Goal: Use online tool/utility: Utilize a website feature to perform a specific function

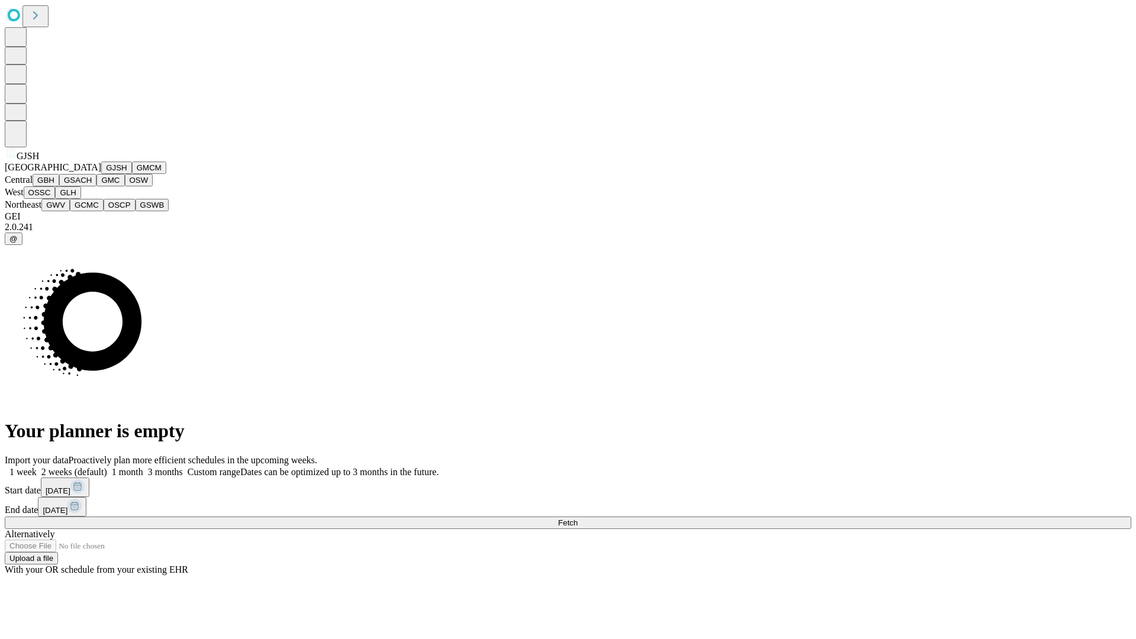
click at [101, 174] on button "GJSH" at bounding box center [116, 167] width 31 height 12
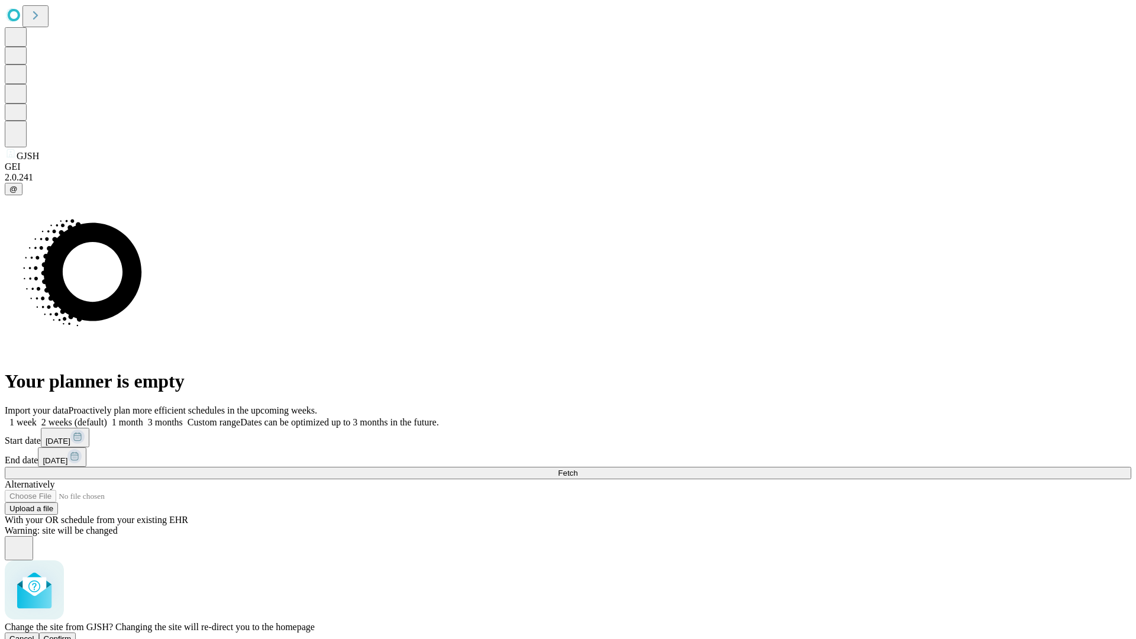
click at [72, 634] on span "Confirm" at bounding box center [58, 638] width 28 height 9
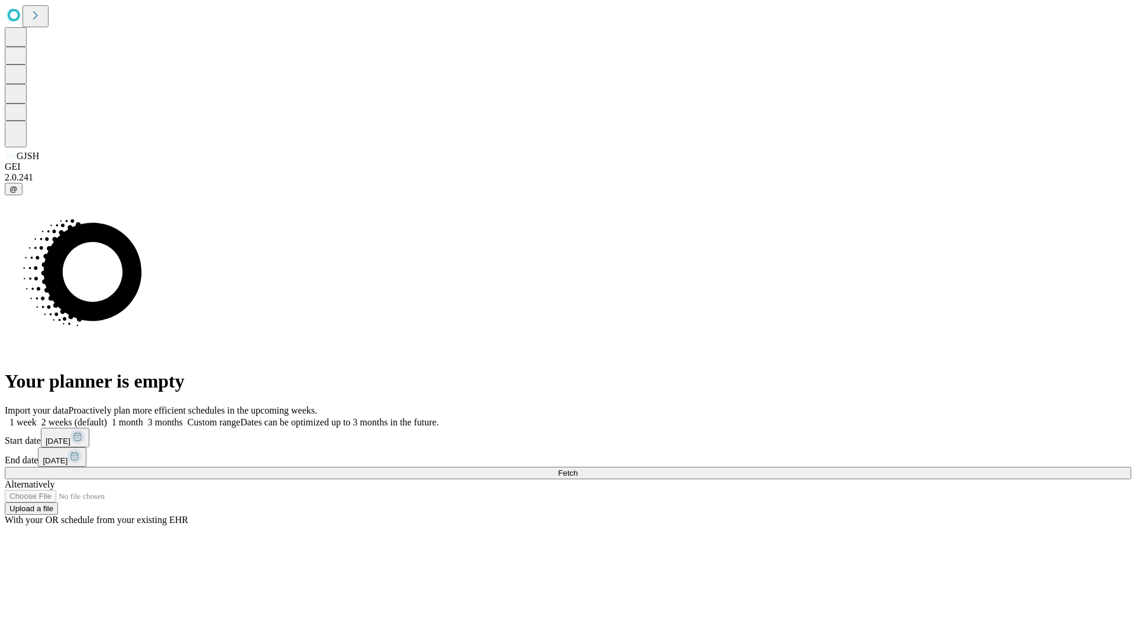
click at [107, 417] on label "2 weeks (default)" at bounding box center [72, 422] width 70 height 10
click at [577, 468] on span "Fetch" at bounding box center [568, 472] width 20 height 9
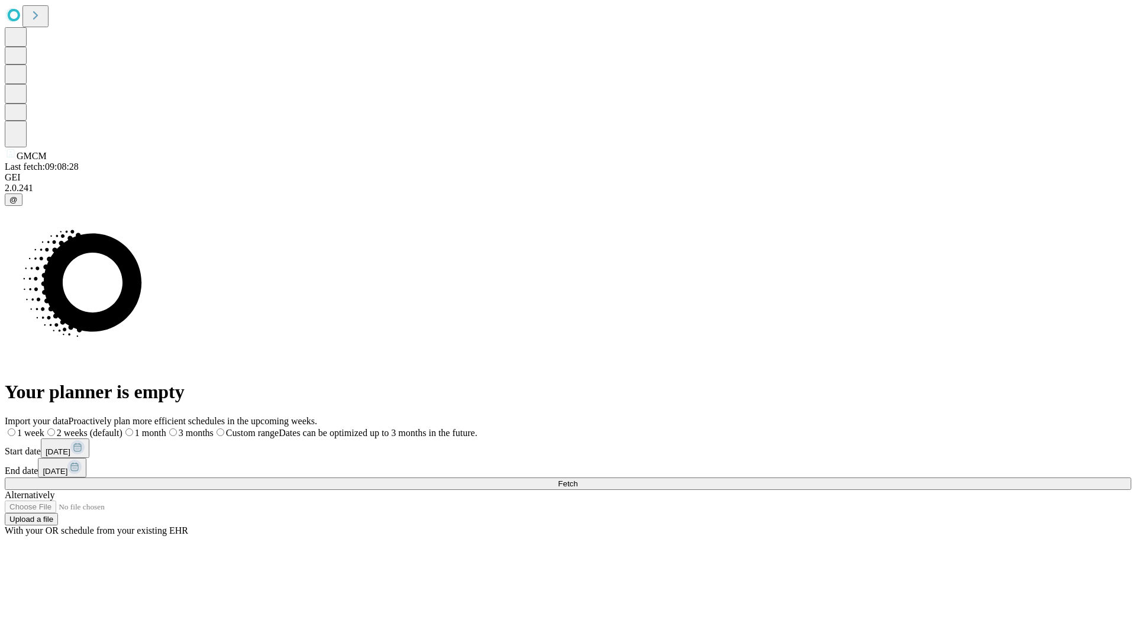
click at [122, 428] on label "2 weeks (default)" at bounding box center [83, 433] width 78 height 10
click at [577, 479] on span "Fetch" at bounding box center [568, 483] width 20 height 9
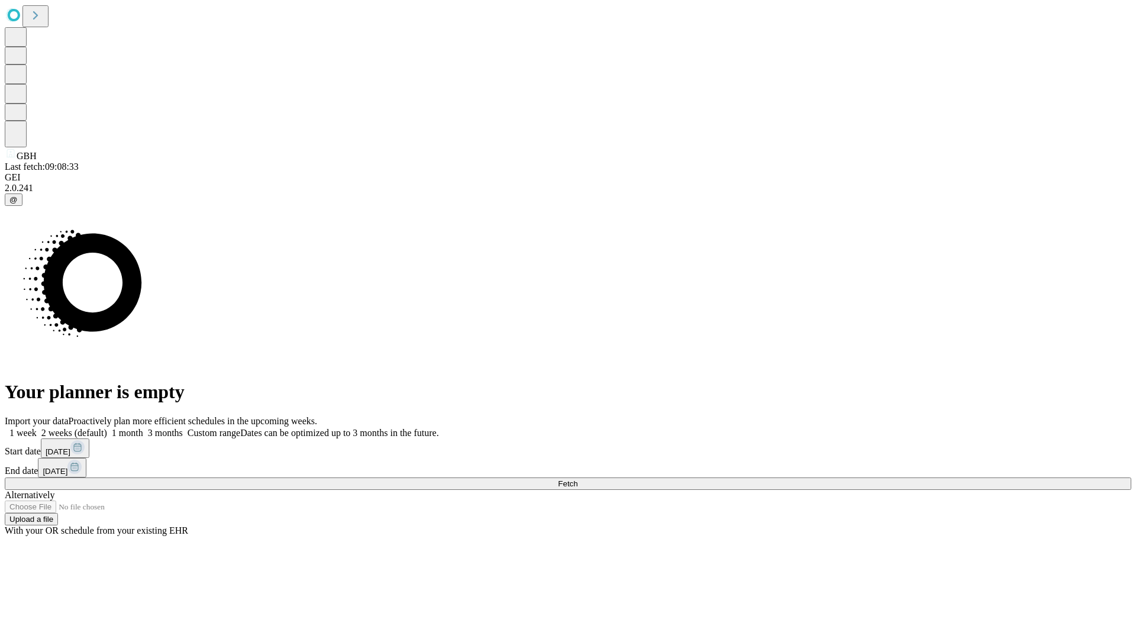
click at [107, 428] on label "2 weeks (default)" at bounding box center [72, 433] width 70 height 10
click at [577, 479] on span "Fetch" at bounding box center [568, 483] width 20 height 9
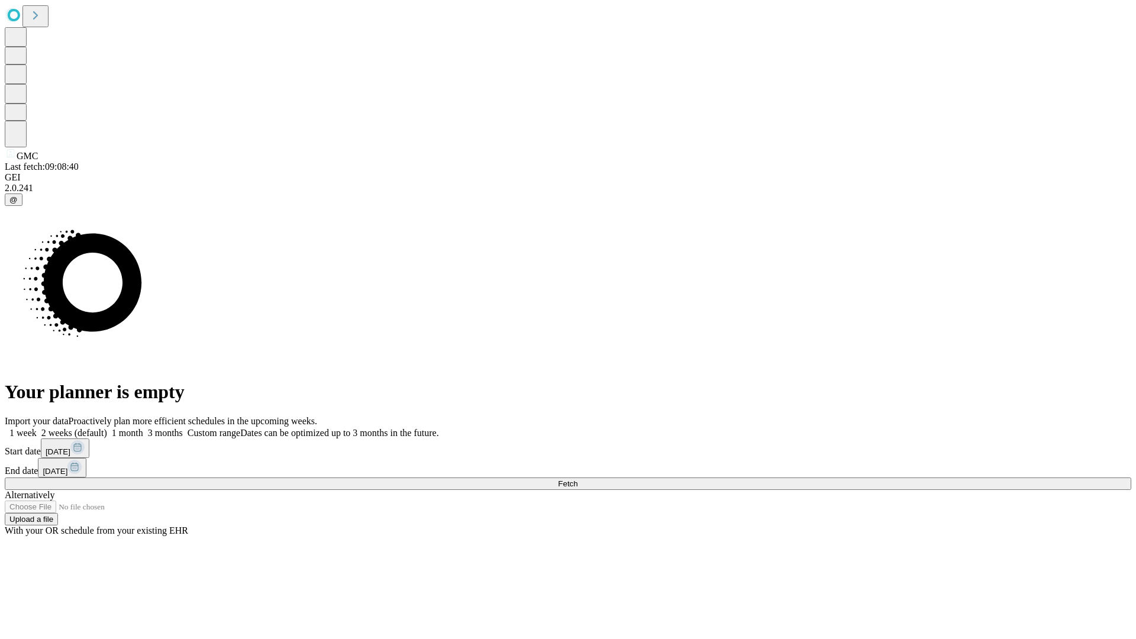
click at [107, 428] on label "2 weeks (default)" at bounding box center [72, 433] width 70 height 10
click at [577, 479] on span "Fetch" at bounding box center [568, 483] width 20 height 9
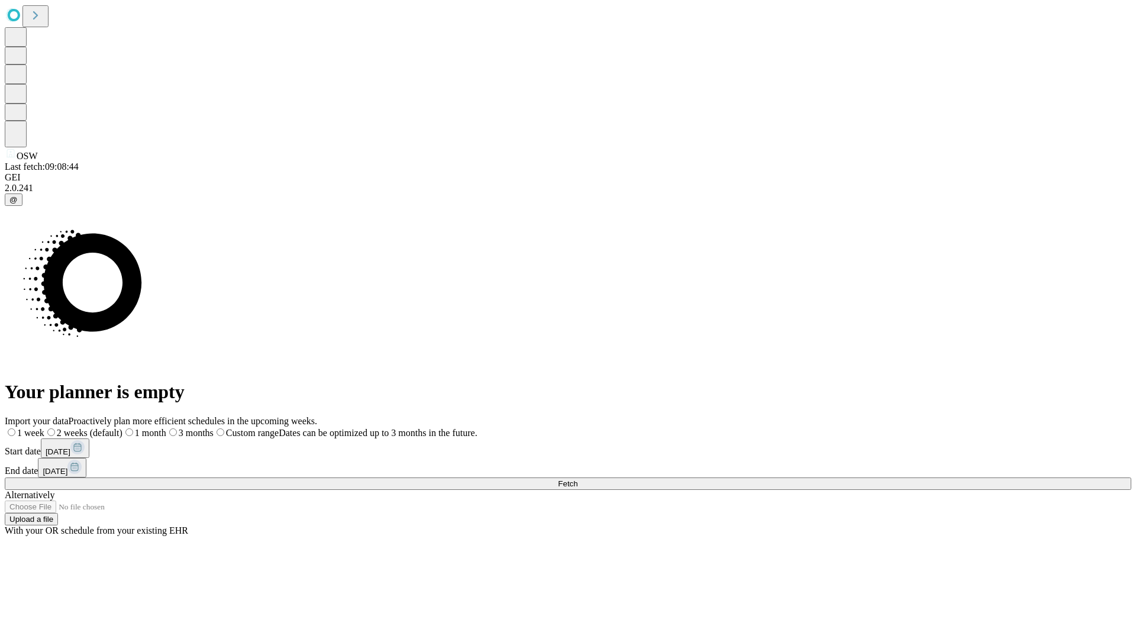
click at [122, 428] on label "2 weeks (default)" at bounding box center [83, 433] width 78 height 10
click at [577, 479] on span "Fetch" at bounding box center [568, 483] width 20 height 9
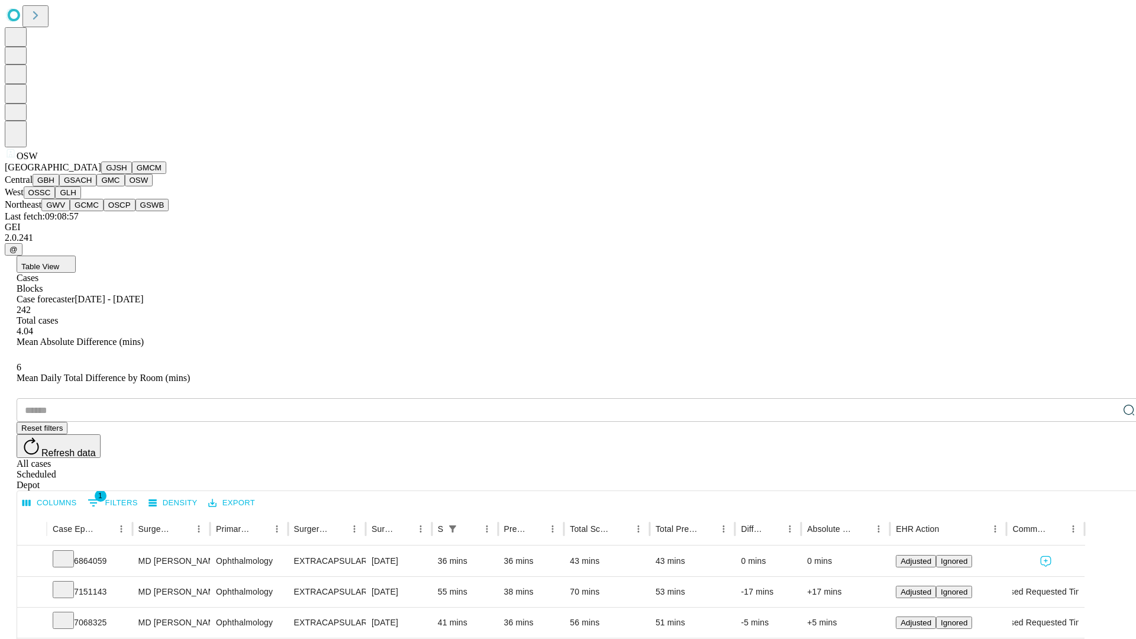
click at [56, 199] on button "OSSC" at bounding box center [40, 192] width 32 height 12
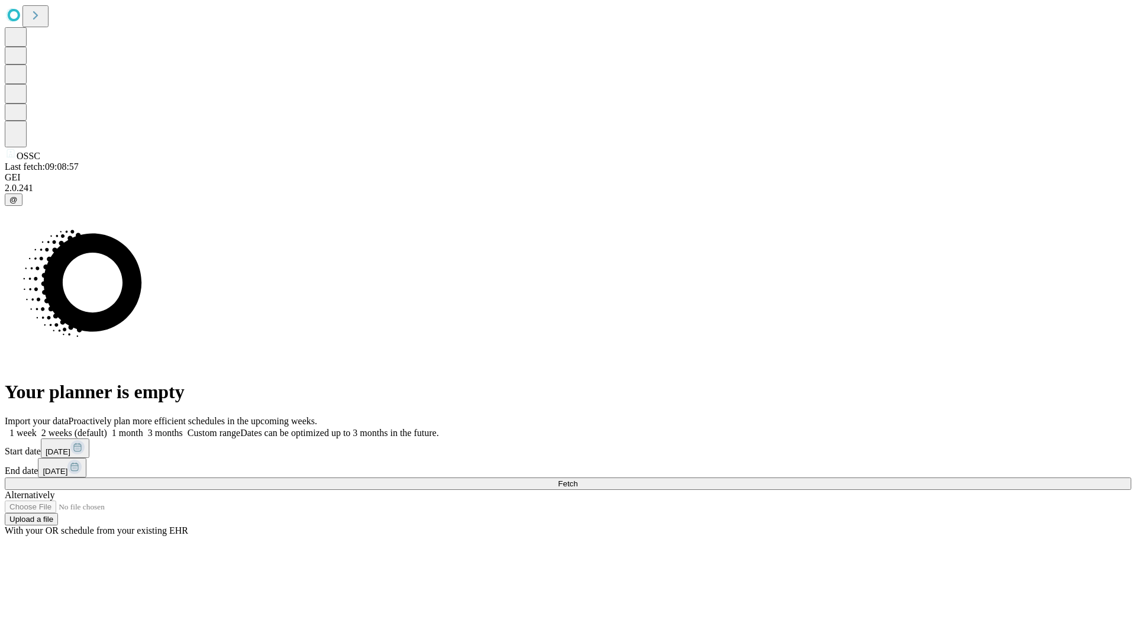
click at [107, 428] on label "2 weeks (default)" at bounding box center [72, 433] width 70 height 10
click at [577, 479] on span "Fetch" at bounding box center [568, 483] width 20 height 9
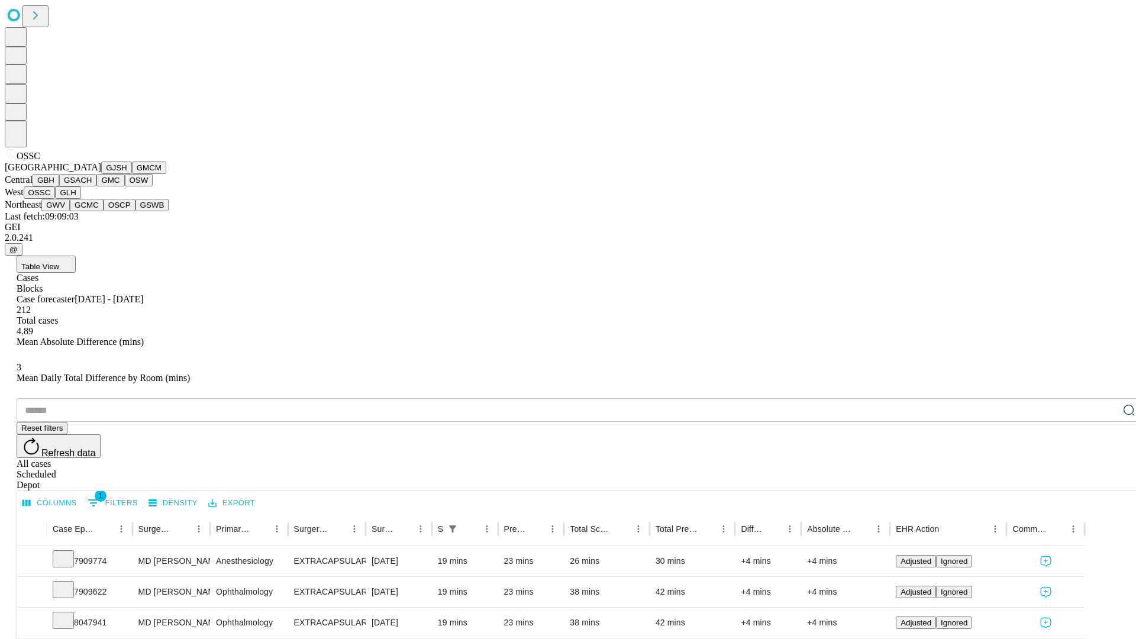
click at [80, 199] on button "GLH" at bounding box center [67, 192] width 25 height 12
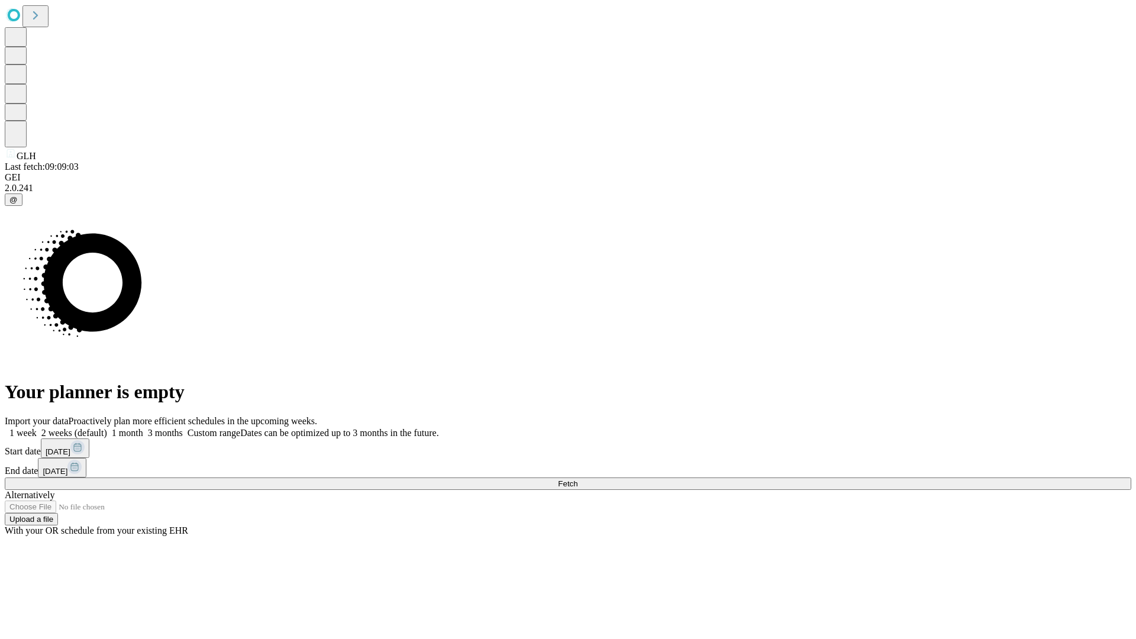
click at [107, 428] on label "2 weeks (default)" at bounding box center [72, 433] width 70 height 10
click at [577, 479] on span "Fetch" at bounding box center [568, 483] width 20 height 9
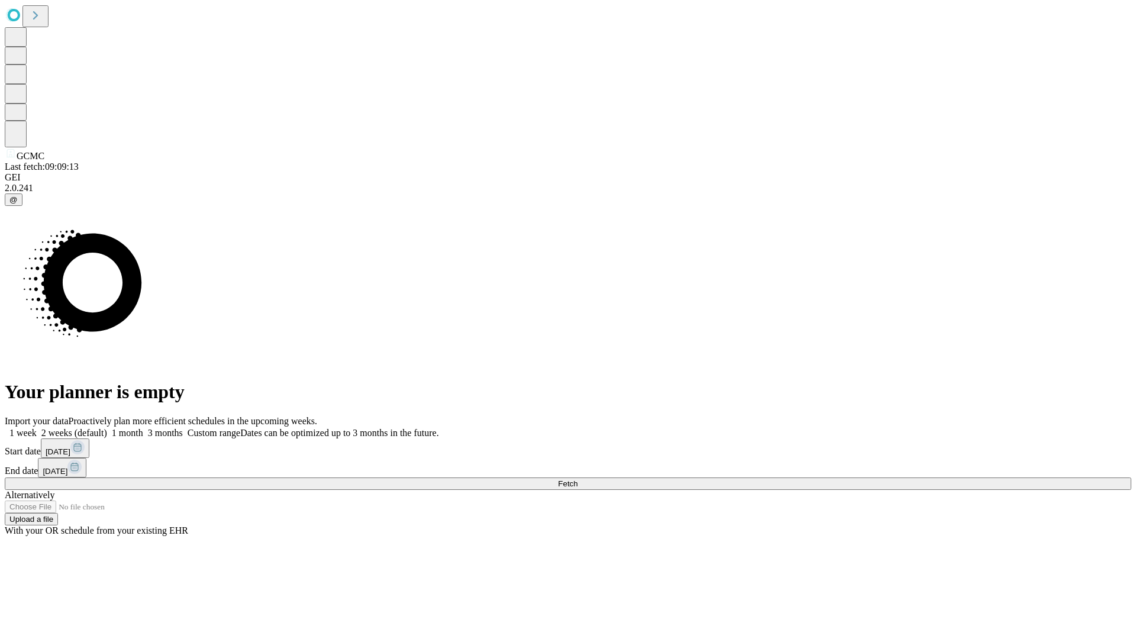
click at [107, 428] on label "2 weeks (default)" at bounding box center [72, 433] width 70 height 10
click at [577, 479] on span "Fetch" at bounding box center [568, 483] width 20 height 9
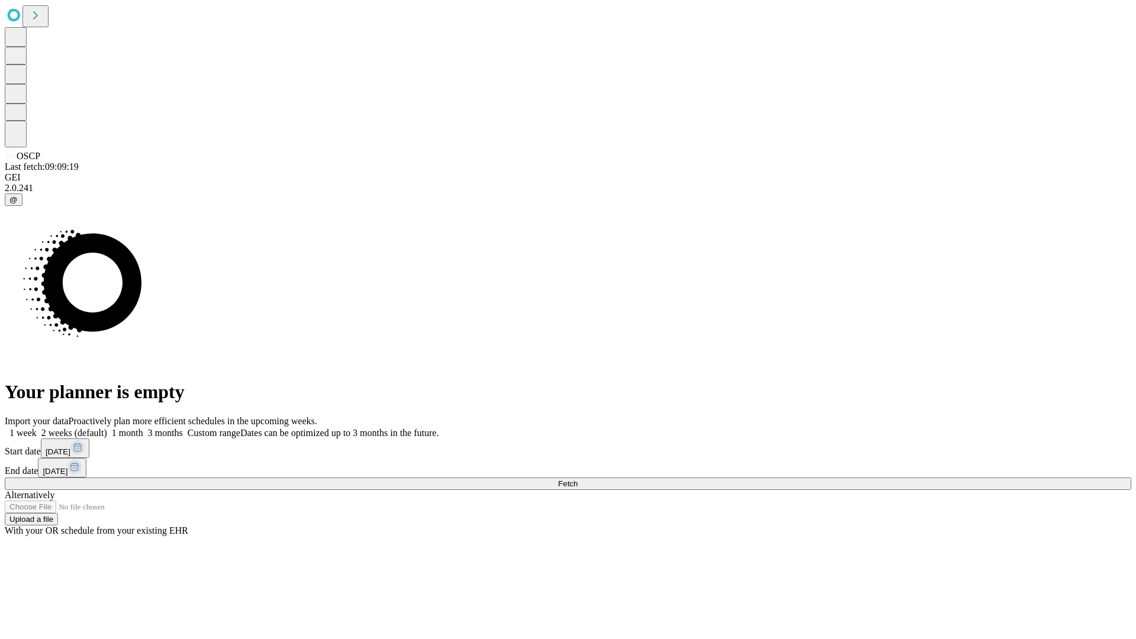
click at [107, 428] on label "2 weeks (default)" at bounding box center [72, 433] width 70 height 10
click at [577, 479] on span "Fetch" at bounding box center [568, 483] width 20 height 9
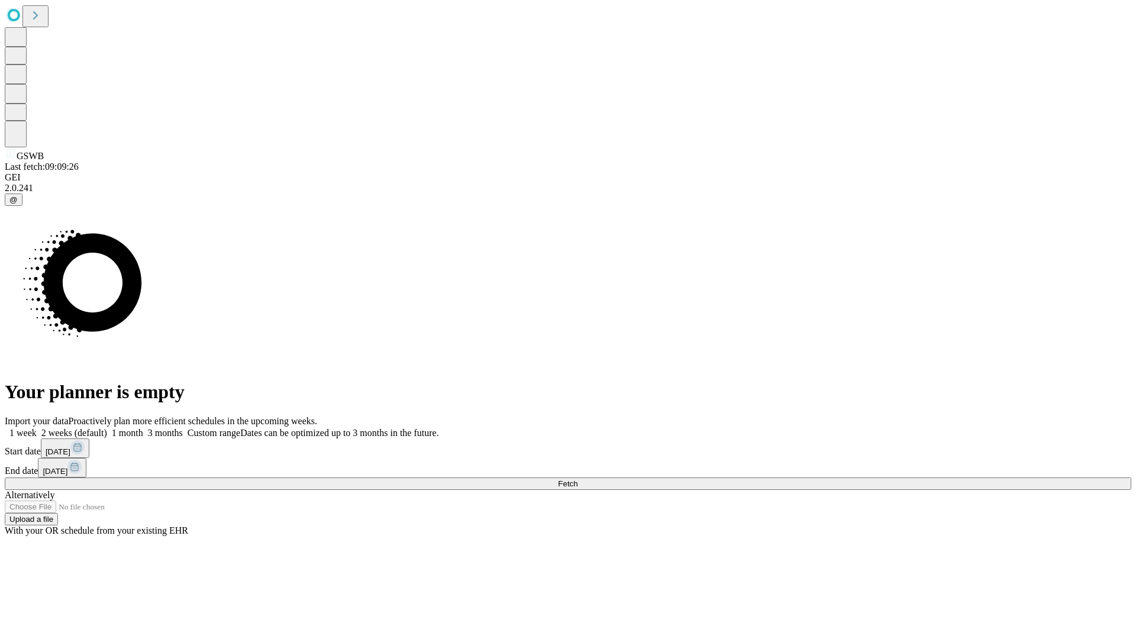
click at [577, 479] on span "Fetch" at bounding box center [568, 483] width 20 height 9
